Goal: Check status

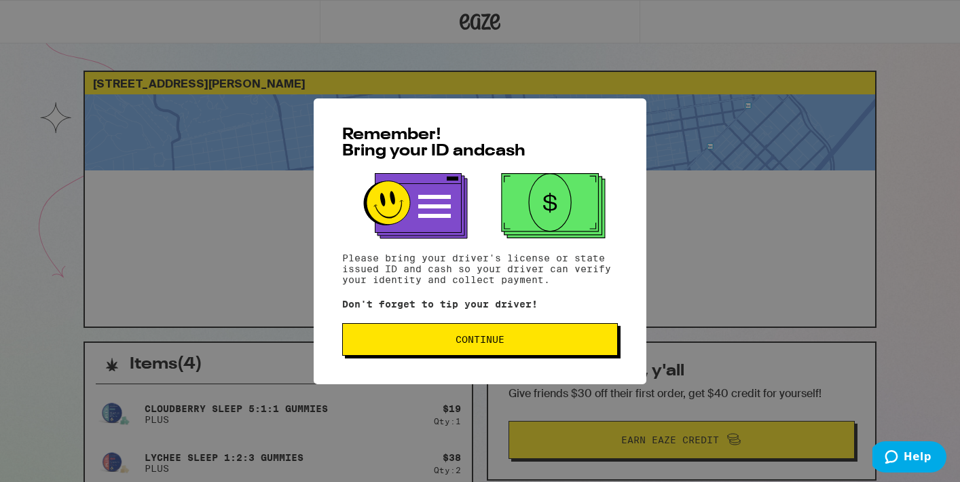
click at [514, 341] on span "Continue" at bounding box center [480, 340] width 253 height 10
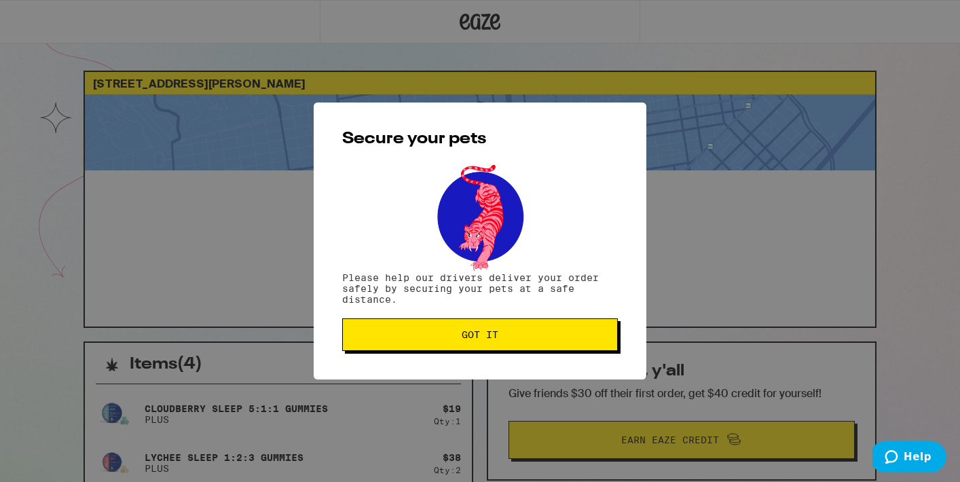
click at [514, 340] on span "Got it" at bounding box center [480, 335] width 253 height 10
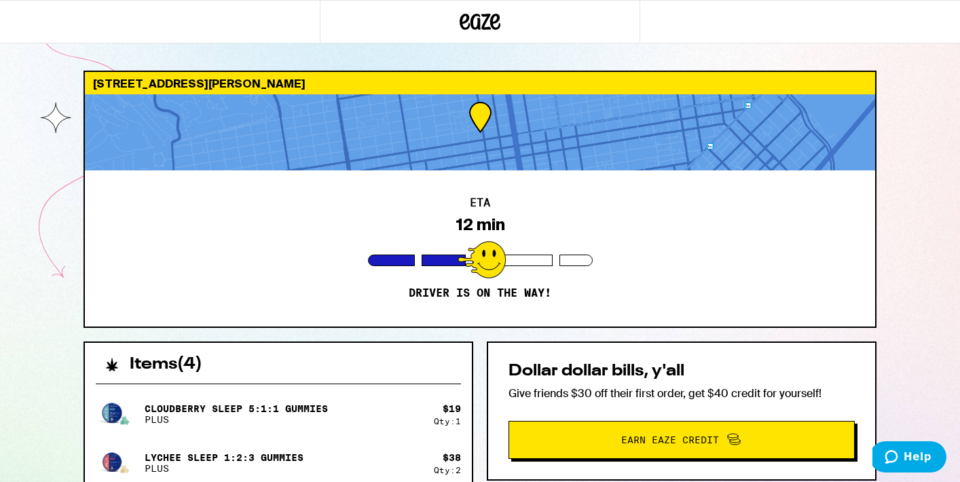
click at [473, 117] on div at bounding box center [480, 132] width 790 height 76
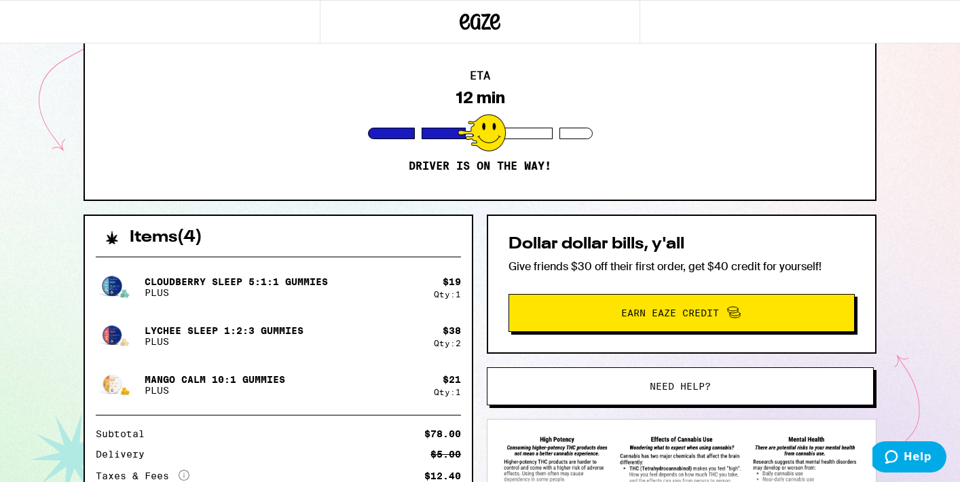
scroll to position [128, 0]
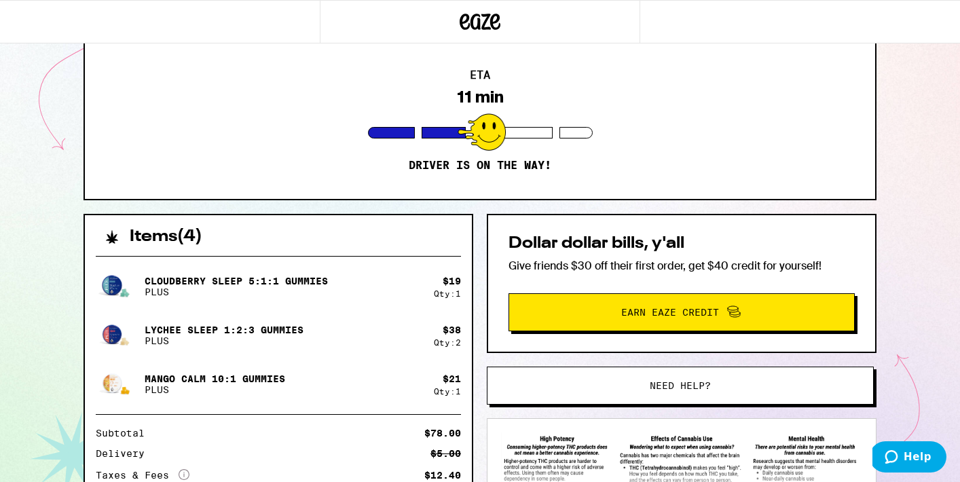
click at [154, 134] on div "ETA 11 min Driver is on the way!" at bounding box center [480, 121] width 790 height 156
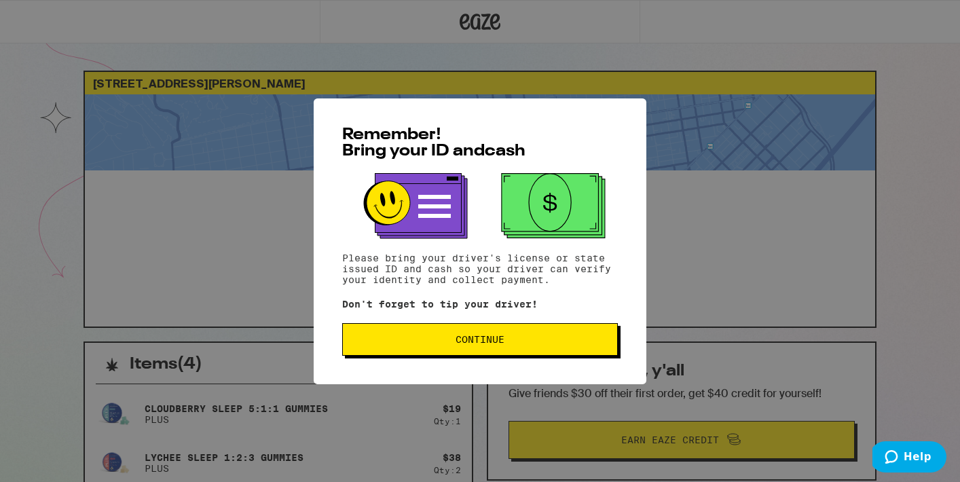
click at [517, 334] on button "Continue" at bounding box center [480, 339] width 276 height 33
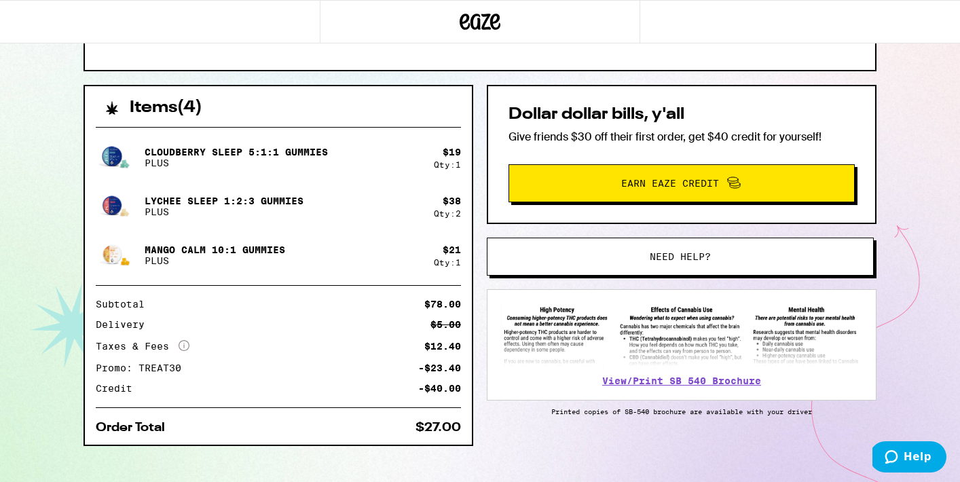
scroll to position [275, 0]
